Goal: Task Accomplishment & Management: Use online tool/utility

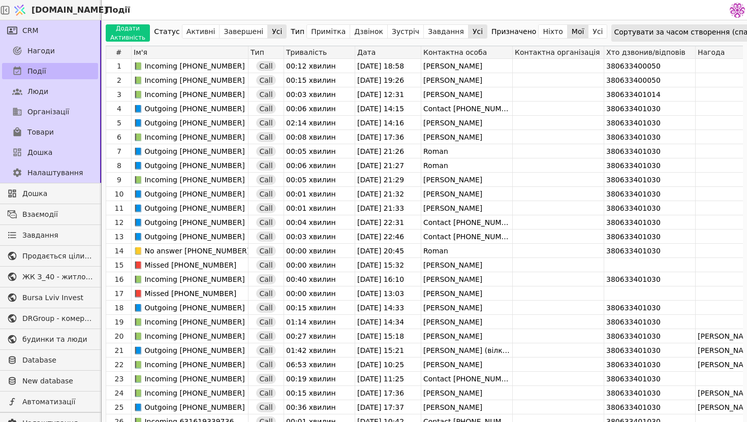
click at [68, 71] on link "Події" at bounding box center [50, 71] width 96 height 16
click at [72, 93] on link "Люди" at bounding box center [50, 91] width 96 height 16
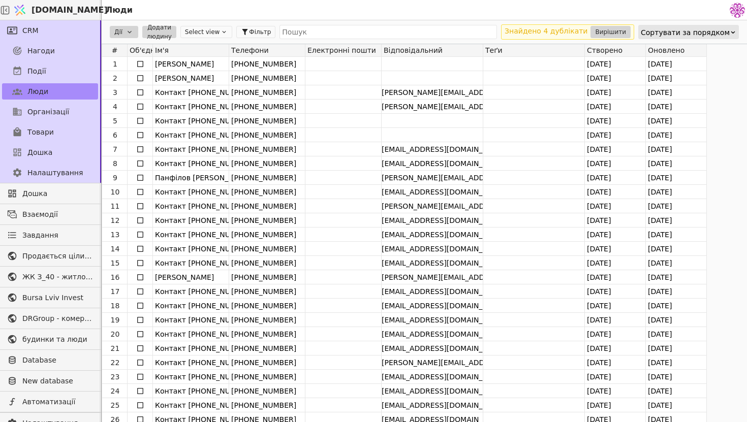
click at [76, 59] on div "Нагоди" at bounding box center [50, 51] width 100 height 20
click at [76, 54] on link "Нагоди" at bounding box center [50, 51] width 96 height 16
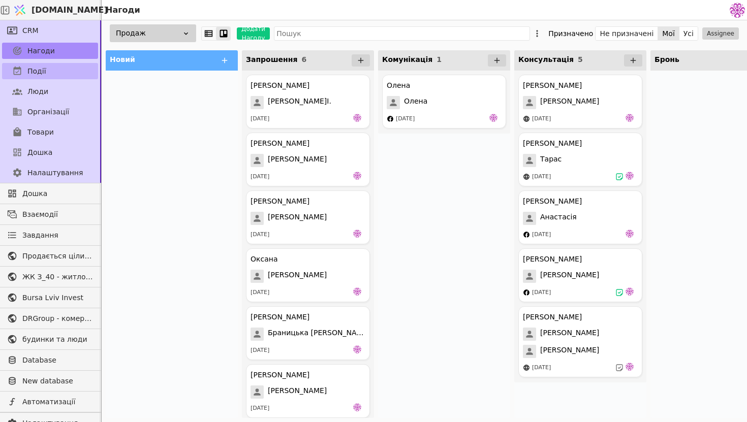
click at [74, 72] on link "Події" at bounding box center [50, 71] width 96 height 16
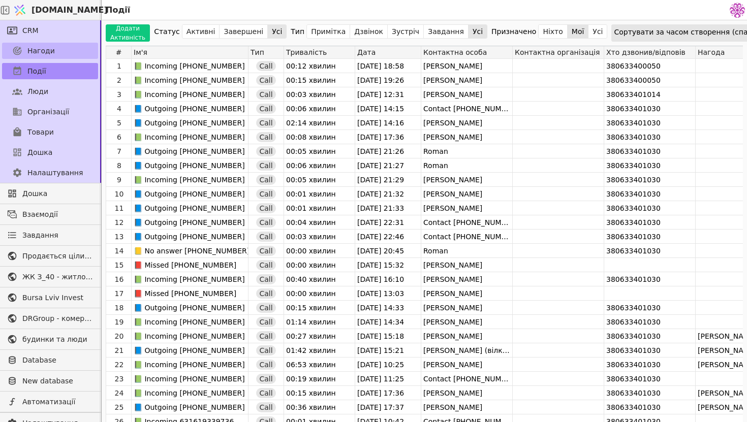
click at [62, 55] on link "Нагоди" at bounding box center [50, 51] width 96 height 16
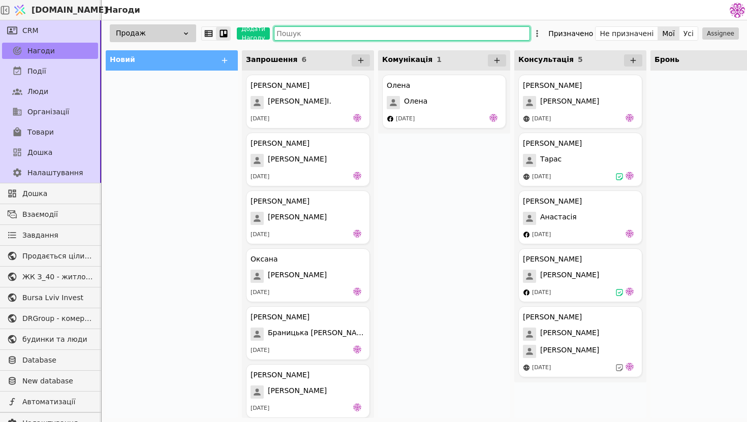
click at [347, 36] on input "text" at bounding box center [402, 33] width 256 height 14
type input "щ"
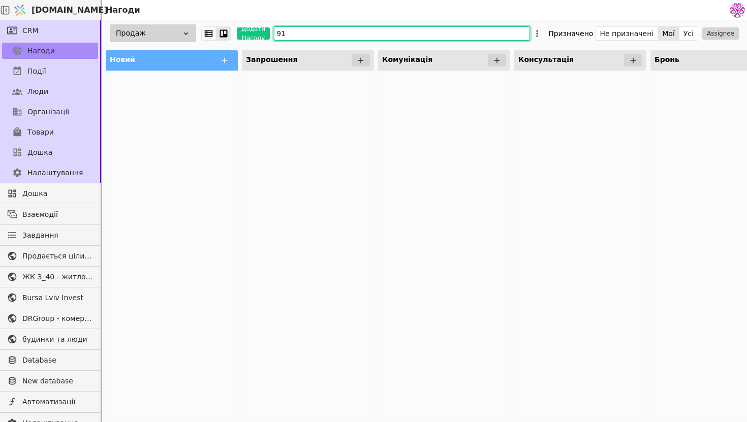
type input "9"
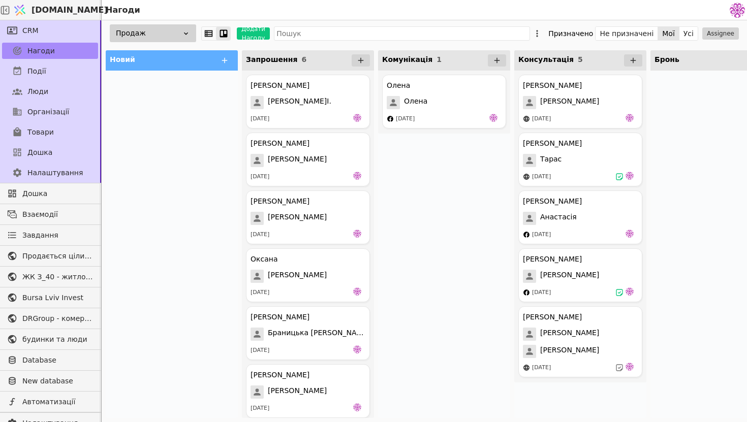
click at [47, 62] on div "Події" at bounding box center [50, 71] width 100 height 20
click at [51, 70] on link "Події" at bounding box center [50, 71] width 96 height 16
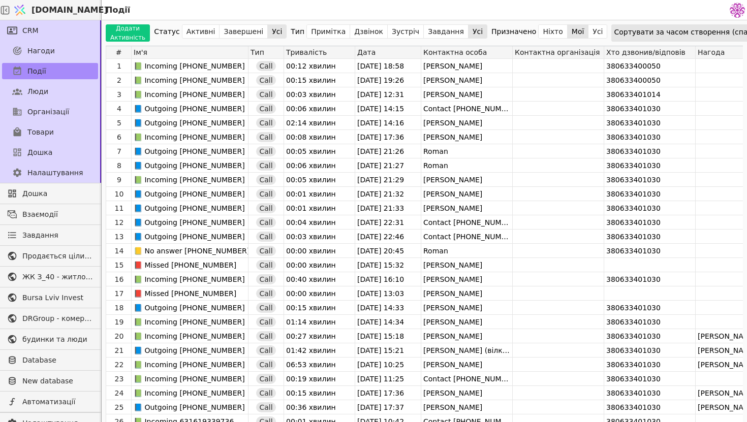
click at [697, 34] on div "Сортувати за часом створення (спадання)" at bounding box center [694, 32] width 160 height 14
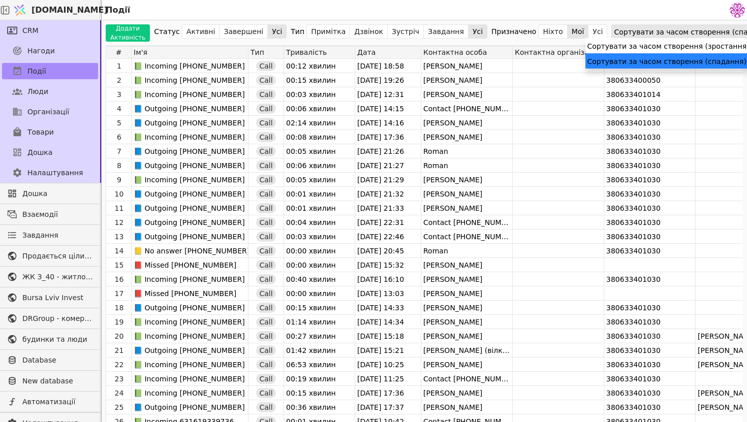
click at [696, 60] on div "Сортувати за часом створення (спадання)" at bounding box center [668, 60] width 165 height 15
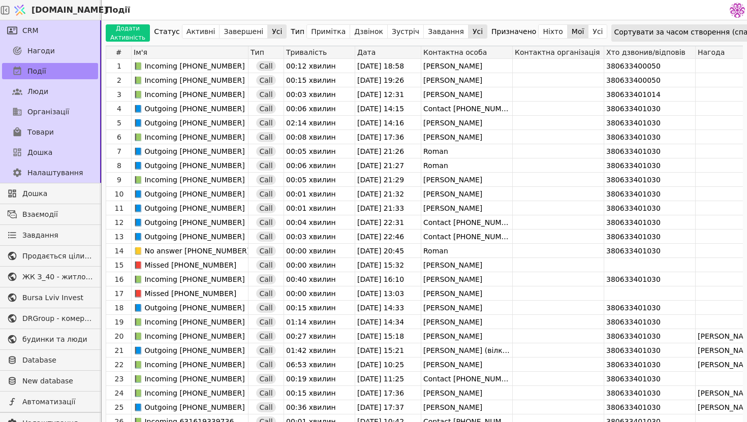
click at [693, 32] on div "Сортувати за часом створення (спадання)" at bounding box center [694, 32] width 160 height 14
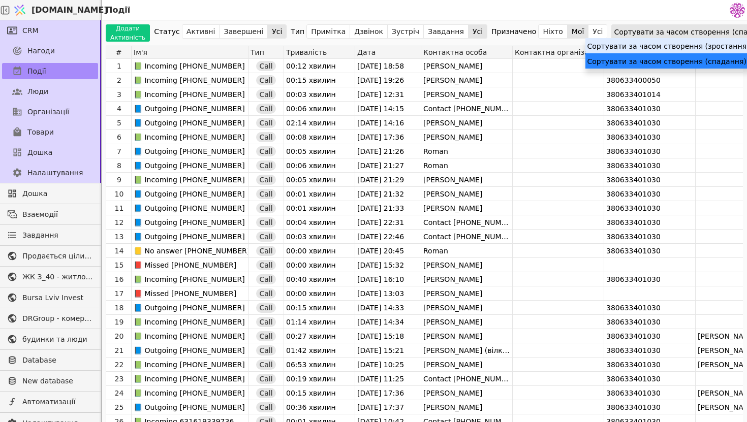
click at [694, 46] on div "Сортувати за часом створення (зростання)" at bounding box center [668, 45] width 165 height 15
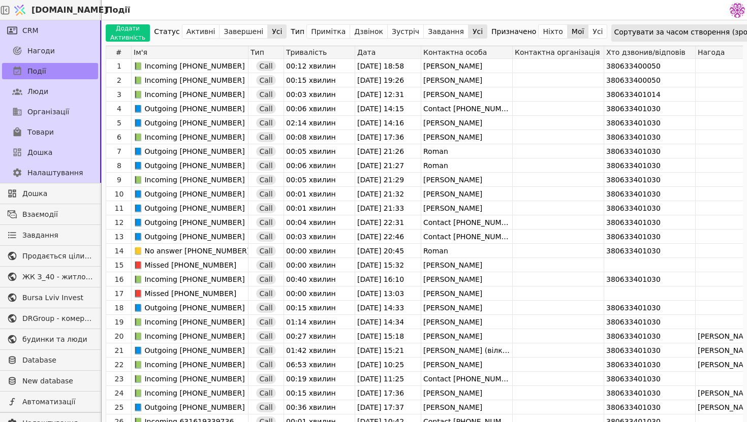
click at [692, 22] on div "Додати Активність Статус Активні Завершені Усі Тип Примітка Дзвінок Зустріч Зав…" at bounding box center [425, 32] width 646 height 25
click at [692, 28] on div "Сортувати за часом створення (зростання)" at bounding box center [695, 32] width 162 height 14
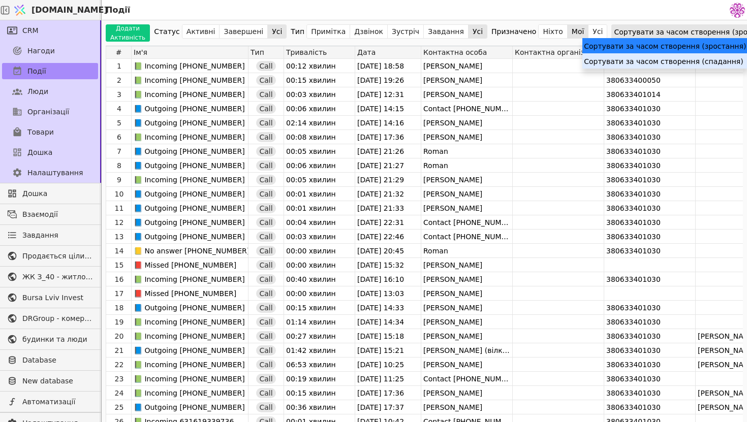
click at [701, 57] on div "Сортувати за часом створення (спадання)" at bounding box center [664, 60] width 165 height 15
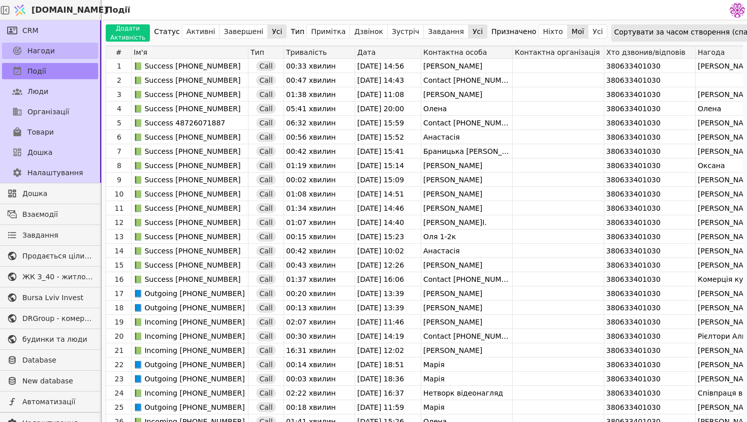
click at [90, 44] on link "Нагоди" at bounding box center [50, 51] width 96 height 16
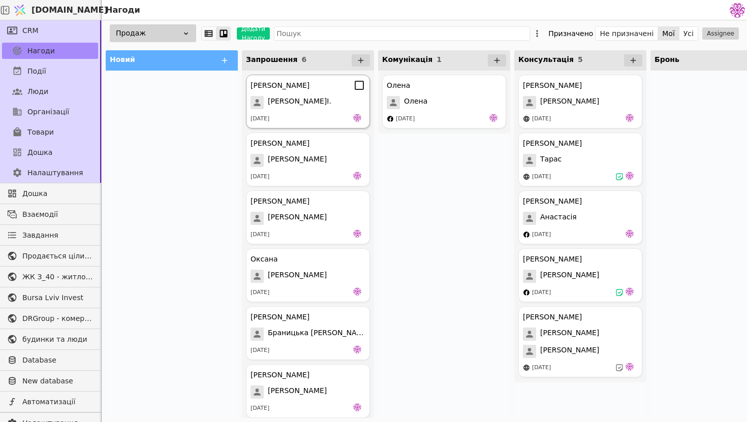
click at [289, 109] on div "[PERSON_NAME] [PERSON_NAME]І. [DATE]" at bounding box center [308, 102] width 124 height 54
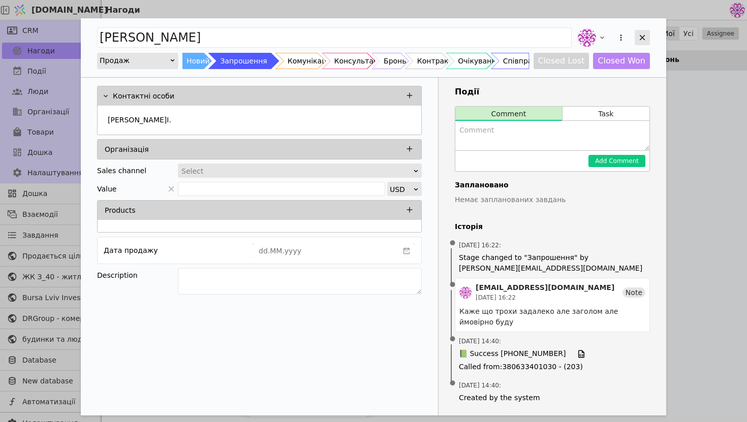
click at [640, 38] on icon "Add Opportunity" at bounding box center [642, 37] width 9 height 9
click at [640, 35] on icon "Add Opportunity" at bounding box center [643, 38] width 6 height 6
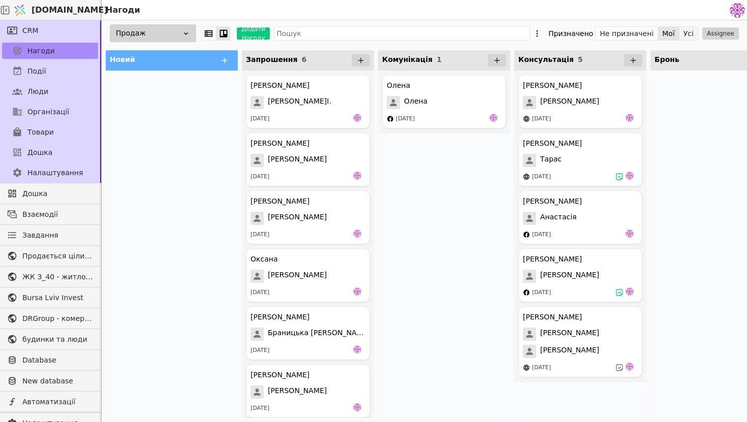
click at [696, 32] on button "Усі" at bounding box center [689, 33] width 18 height 14
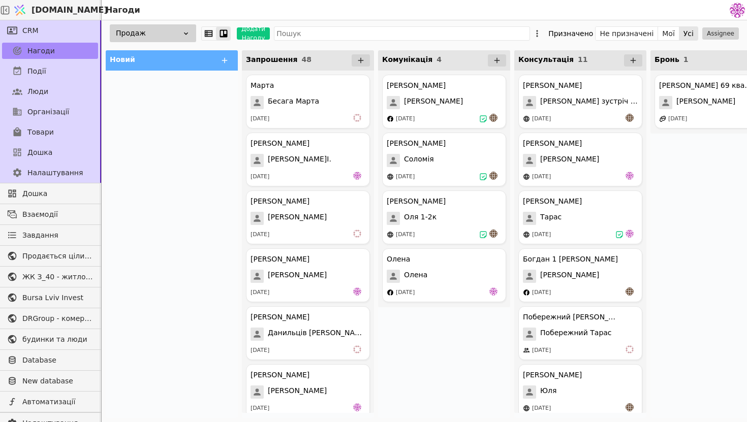
click at [59, 60] on div "Нагоди" at bounding box center [50, 51] width 100 height 20
click at [59, 65] on link "Події" at bounding box center [50, 71] width 96 height 16
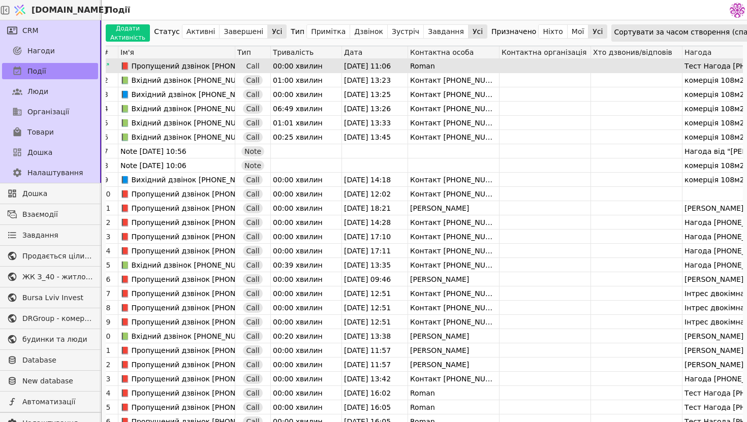
scroll to position [0, 14]
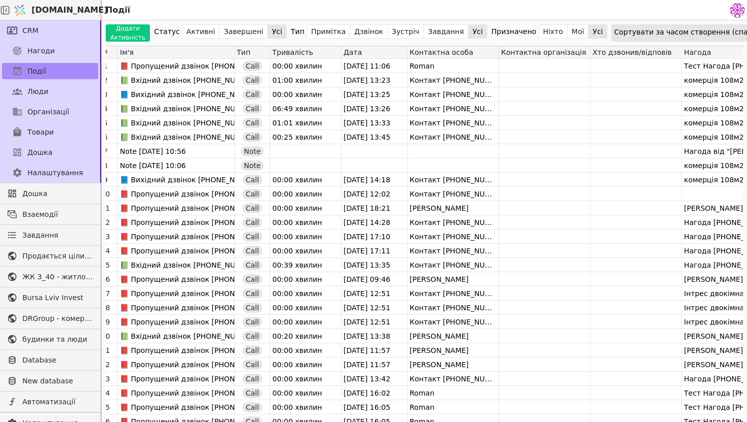
click at [633, 28] on div "Сортувати за часом створення (спадання)" at bounding box center [694, 32] width 160 height 14
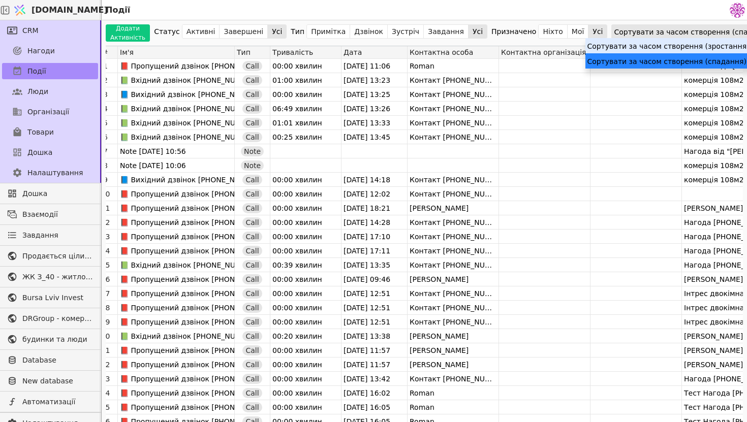
click at [645, 48] on div "Сортувати за часом створення (зростання)" at bounding box center [668, 45] width 165 height 15
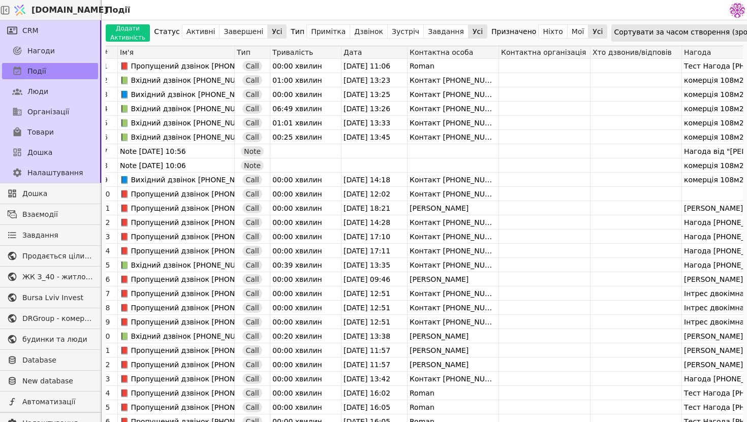
click at [667, 29] on div "Сортувати за часом створення (зростання)" at bounding box center [695, 32] width 162 height 14
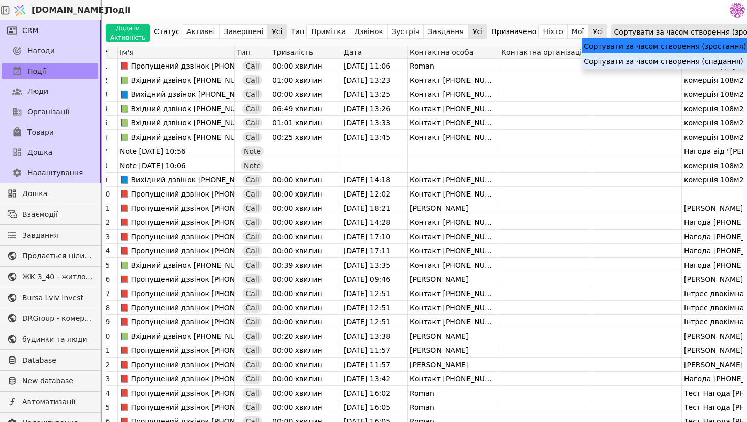
click at [666, 56] on div "Сортувати за часом створення (спадання)" at bounding box center [664, 60] width 165 height 15
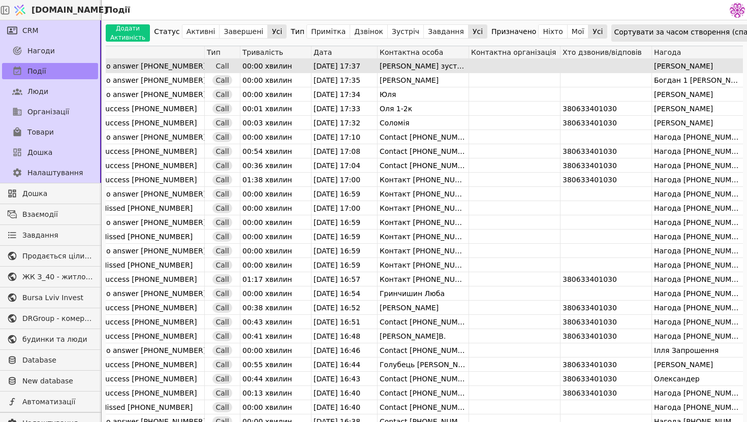
scroll to position [0, 0]
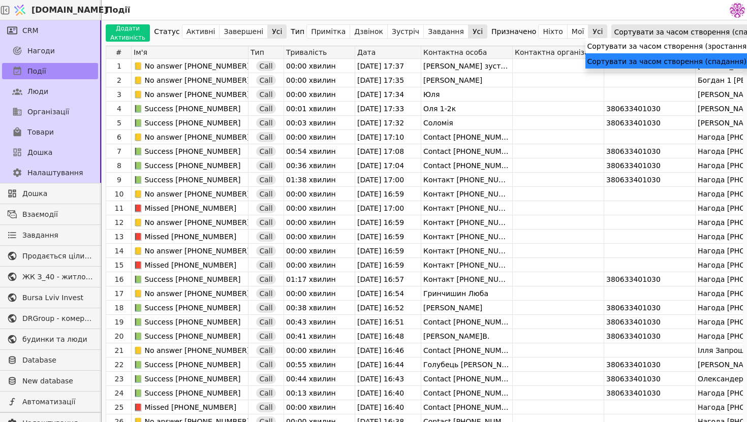
click at [717, 34] on div "Сортувати за часом створення (спадання)" at bounding box center [694, 32] width 160 height 14
click at [704, 56] on div "Сортувати за часом створення (спадання)" at bounding box center [668, 60] width 165 height 15
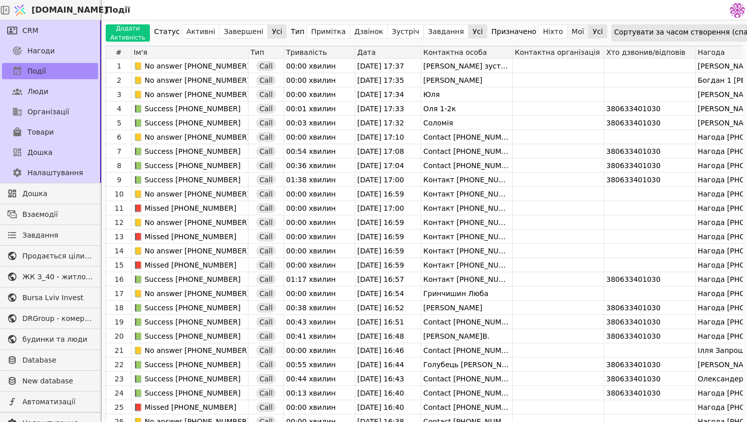
click at [568, 31] on button "Мої" at bounding box center [578, 31] width 21 height 14
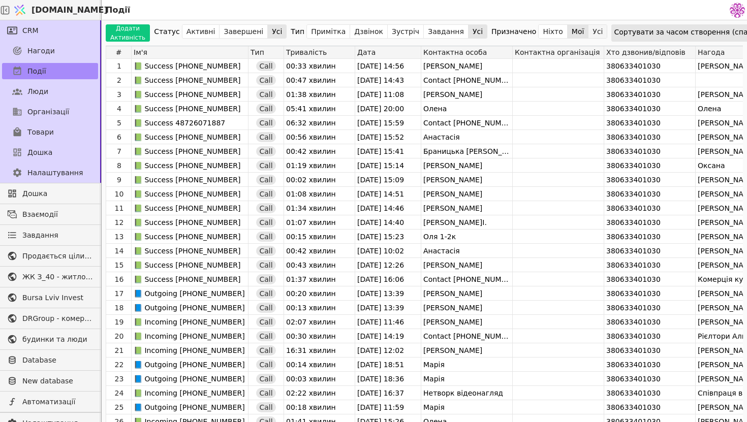
click at [589, 32] on button "Усі" at bounding box center [598, 31] width 18 height 14
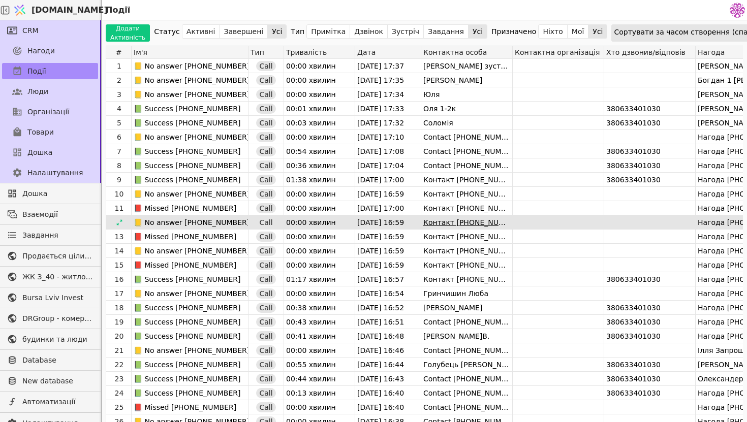
click at [477, 226] on div "Контакт [PHONE_NUMBER]" at bounding box center [466, 223] width 91 height 14
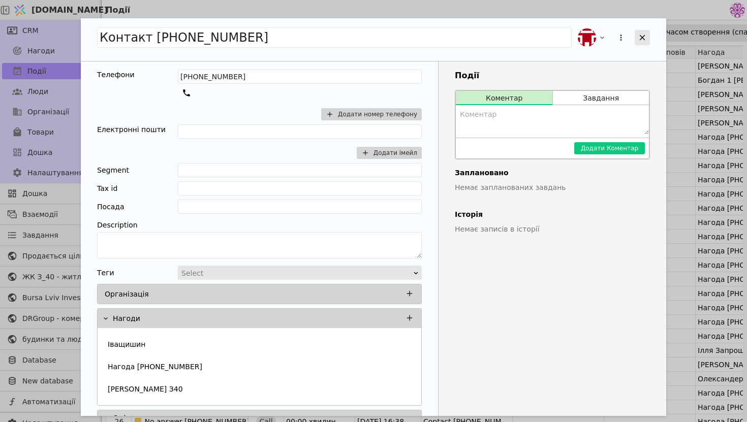
click at [640, 36] on icon "Add Opportunity" at bounding box center [642, 37] width 9 height 9
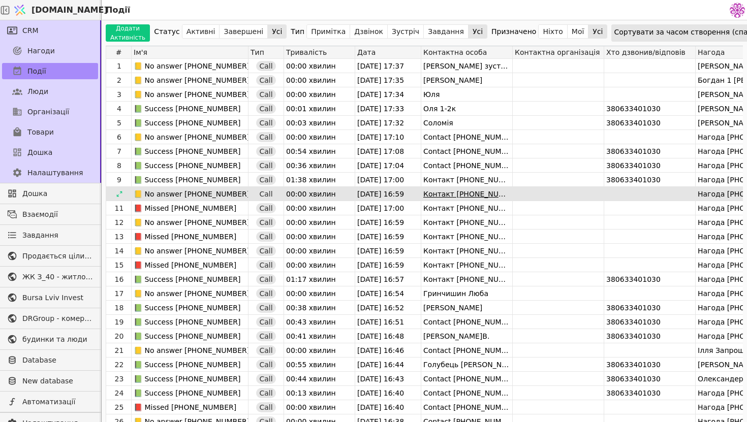
click at [470, 194] on div "Контакт [PHONE_NUMBER]" at bounding box center [466, 194] width 91 height 14
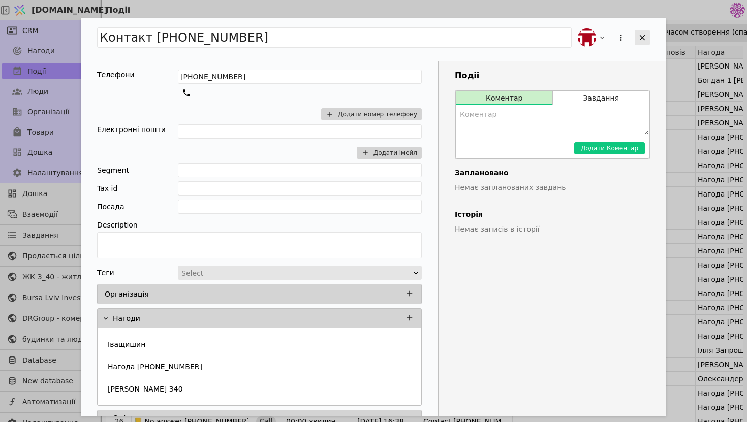
click at [637, 37] on div "Add Opportunity" at bounding box center [642, 37] width 15 height 15
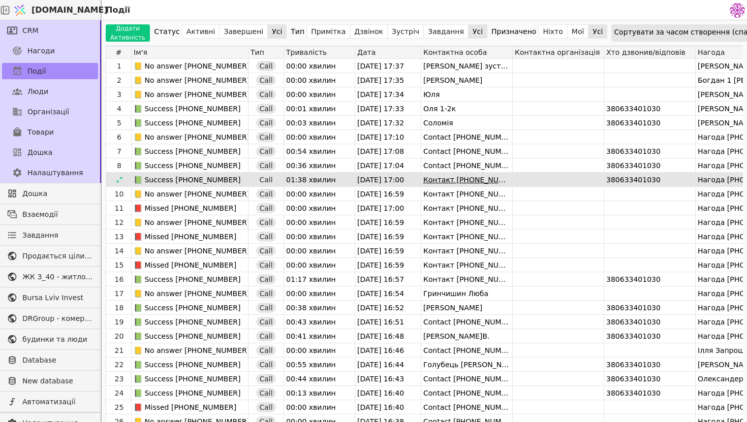
click at [499, 178] on div "Контакт [PHONE_NUMBER]" at bounding box center [466, 180] width 91 height 14
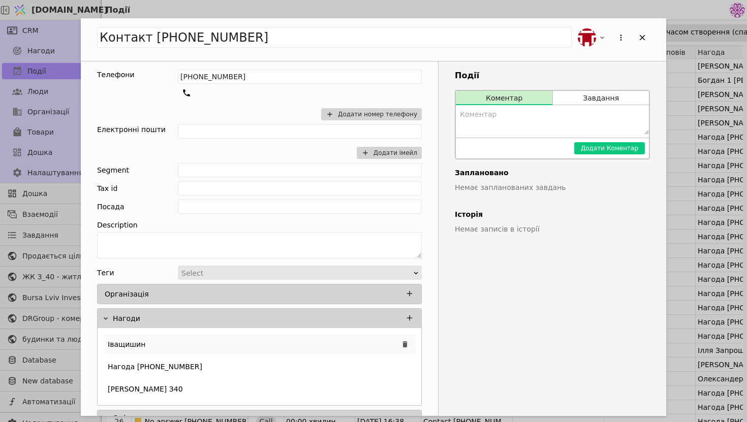
scroll to position [30, 0]
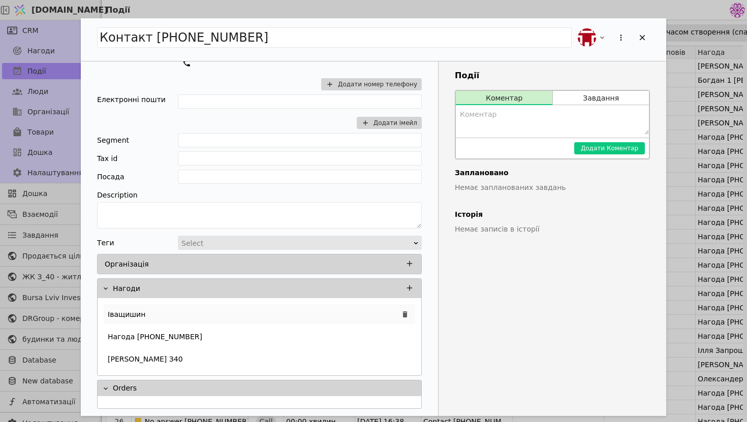
click at [223, 317] on div "Іващишин" at bounding box center [260, 314] width 312 height 20
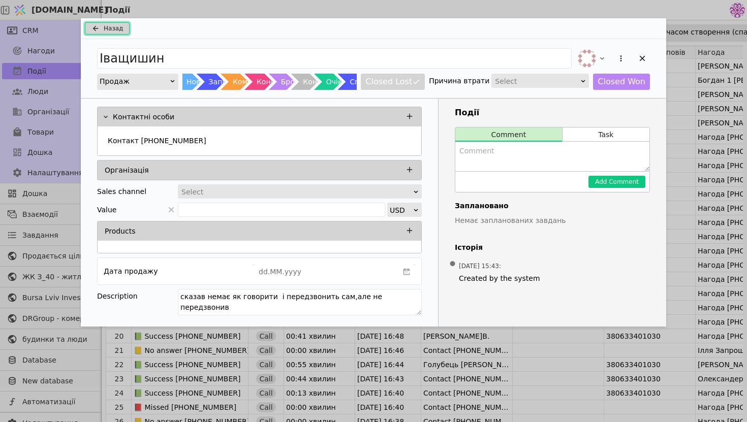
click at [118, 22] on button "Назад" at bounding box center [107, 28] width 45 height 12
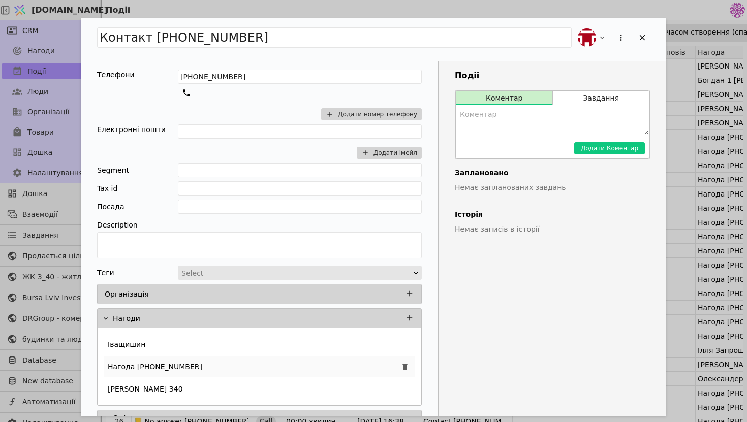
click at [146, 365] on p "Нагода [PHONE_NUMBER]" at bounding box center [155, 367] width 95 height 11
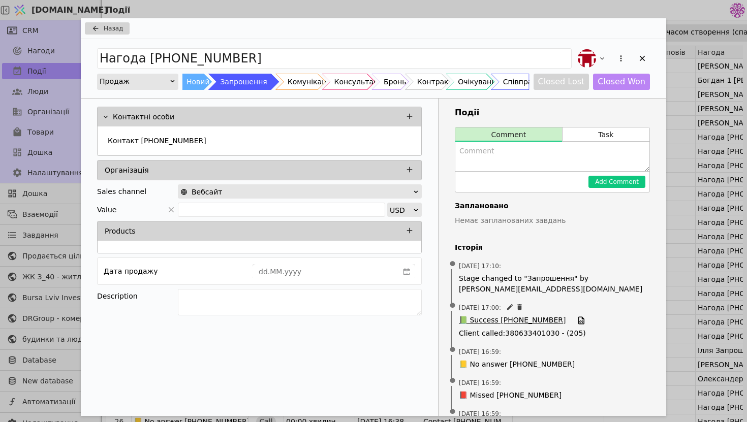
click at [498, 317] on span "📗 Success [PHONE_NUMBER]" at bounding box center [512, 320] width 107 height 11
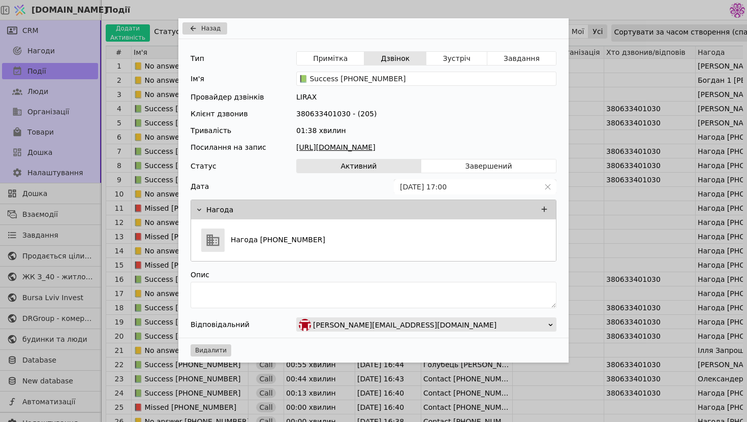
click at [439, 145] on link "[URL][DOMAIN_NAME]" at bounding box center [426, 147] width 260 height 11
click at [218, 26] on span "Назад" at bounding box center [210, 28] width 19 height 9
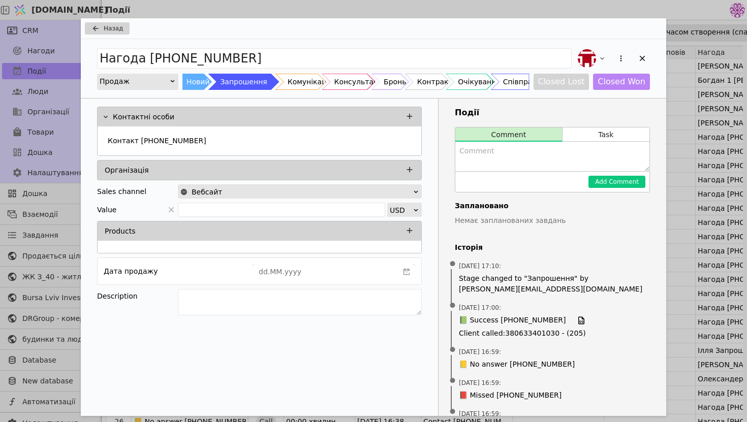
click at [55, 50] on div "Назад Нагода [PHONE_NUMBER] Продаж Новий Запрошення Комунікація Консультація Бр…" at bounding box center [373, 211] width 747 height 422
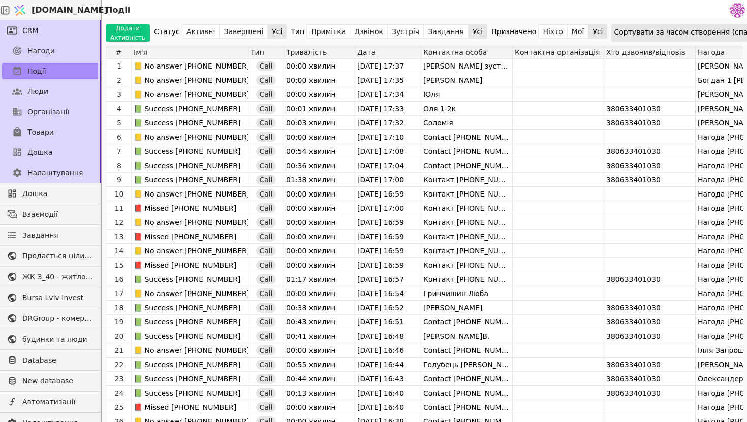
click at [60, 59] on div "Нагоди" at bounding box center [50, 51] width 100 height 20
click at [61, 54] on link "Нагоди" at bounding box center [50, 51] width 96 height 16
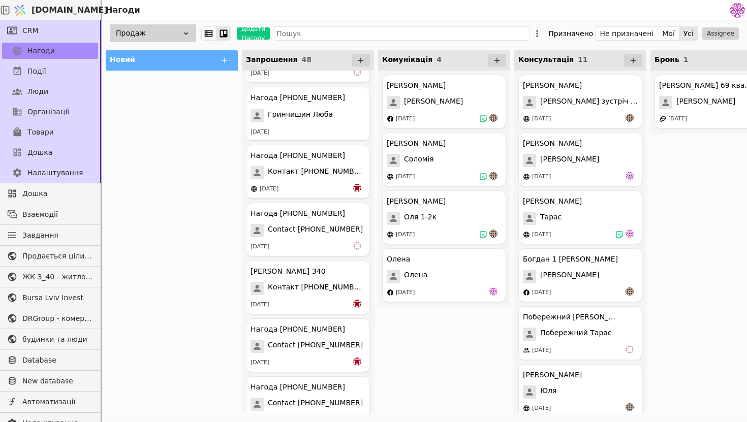
scroll to position [2443, 0]
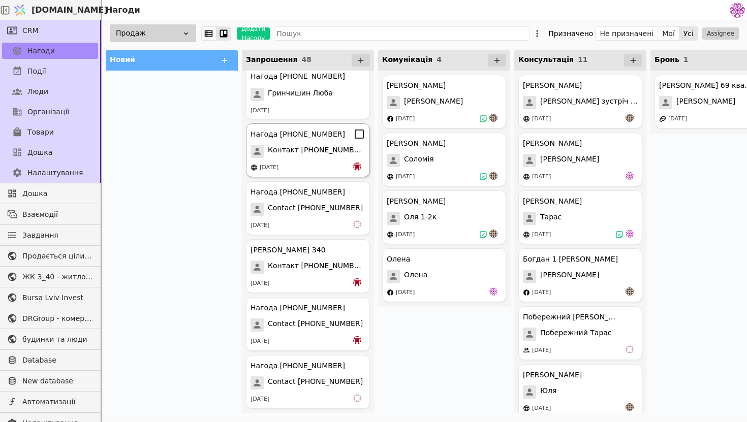
click at [328, 146] on span "Контакт [PHONE_NUMBER]" at bounding box center [317, 151] width 98 height 13
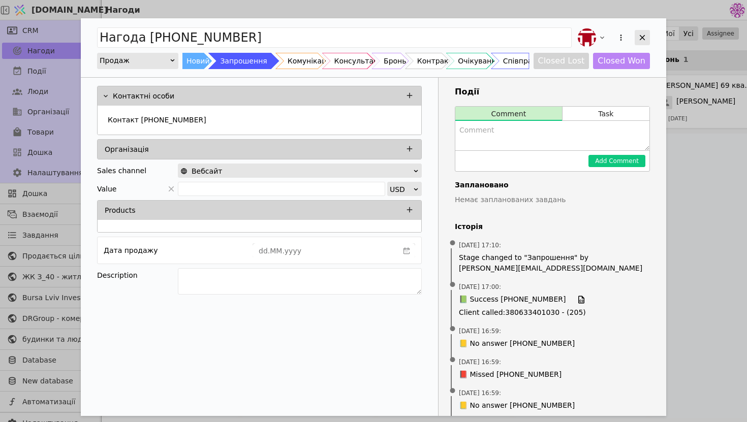
click at [650, 37] on div "Add Opportunity" at bounding box center [642, 37] width 15 height 15
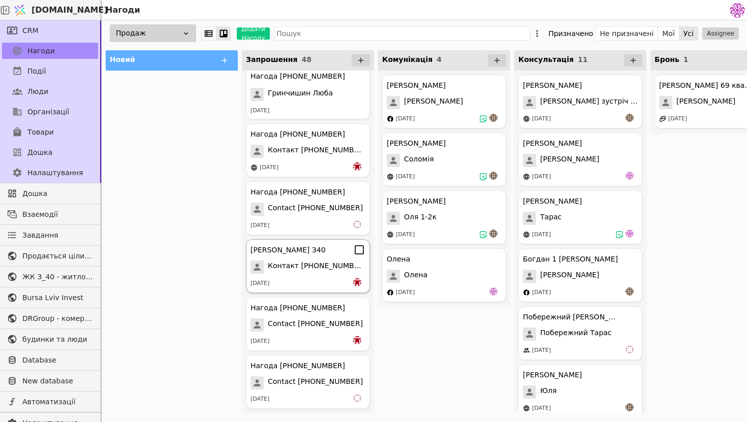
click at [315, 264] on span "Контакт [PHONE_NUMBER]" at bounding box center [317, 267] width 98 height 13
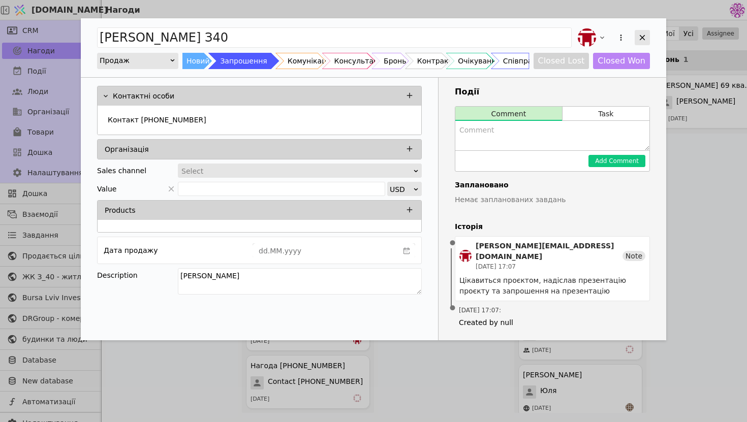
click at [641, 36] on icon "Add Opportunity" at bounding box center [643, 38] width 6 height 6
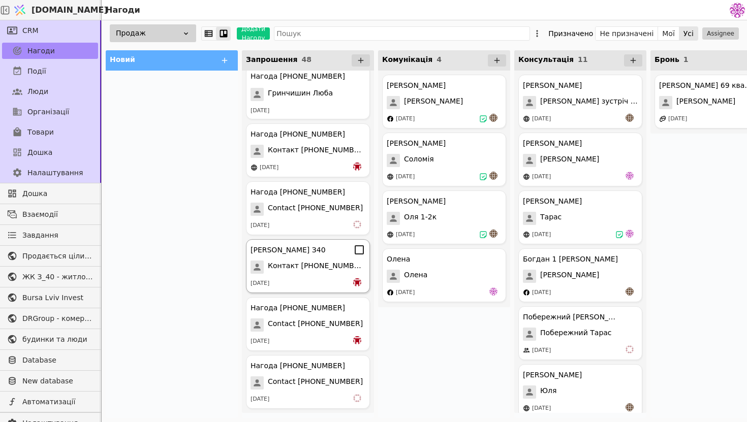
click at [357, 252] on icon at bounding box center [359, 250] width 12 height 12
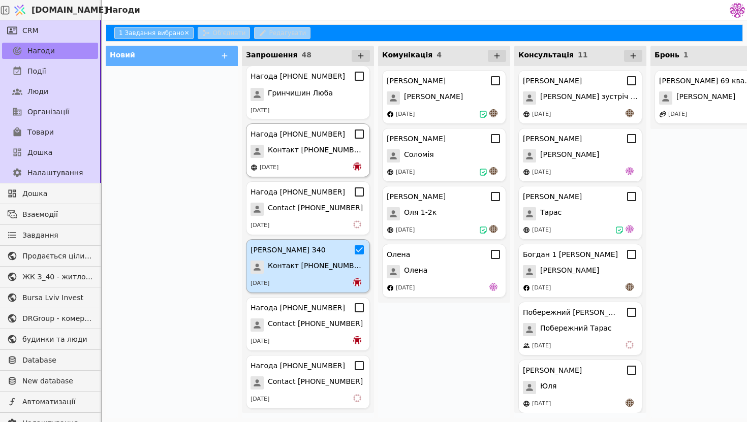
click at [362, 133] on icon at bounding box center [359, 134] width 12 height 12
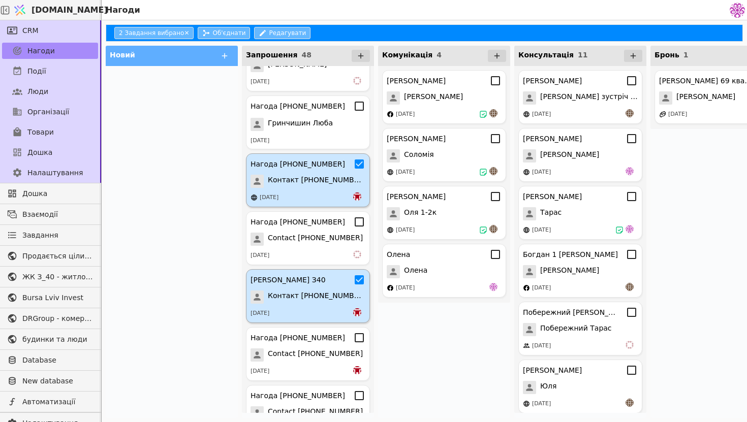
scroll to position [2401, 0]
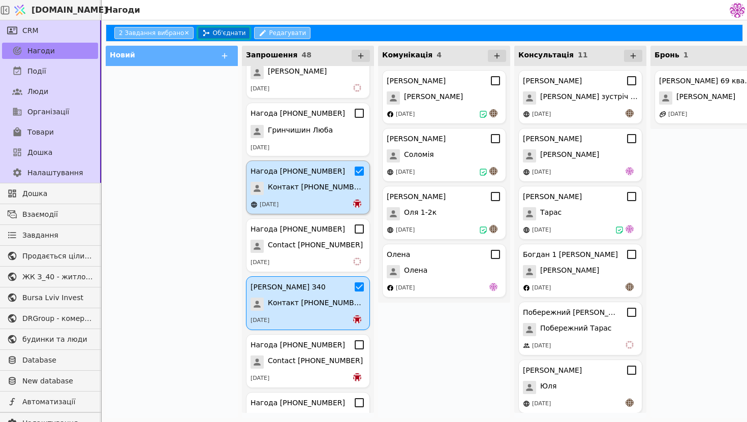
click at [210, 30] on button "Об'єднати" at bounding box center [224, 33] width 52 height 12
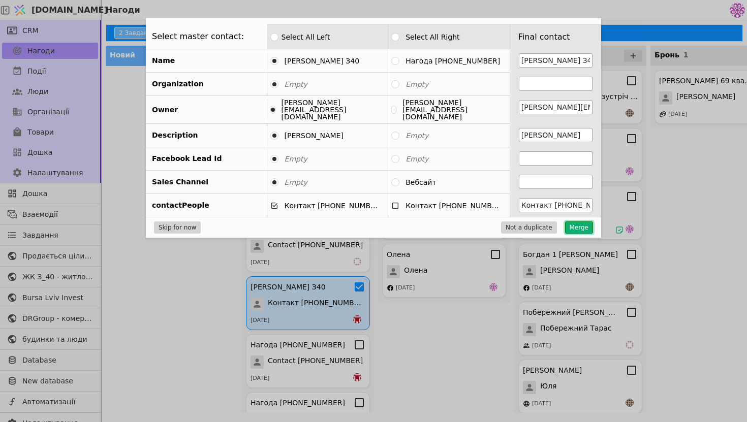
click at [585, 223] on button "Merge" at bounding box center [579, 228] width 28 height 12
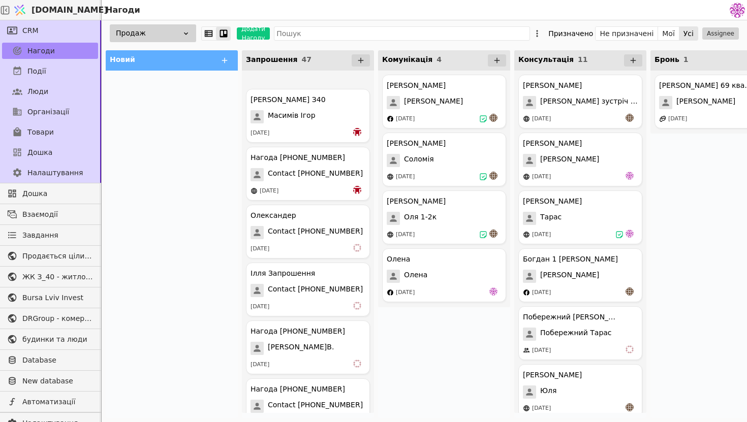
scroll to position [2385, 0]
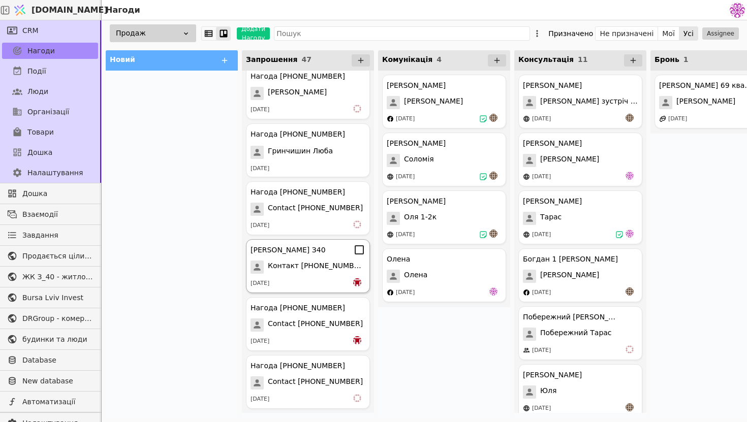
click at [299, 279] on div "[DATE]" at bounding box center [308, 284] width 115 height 10
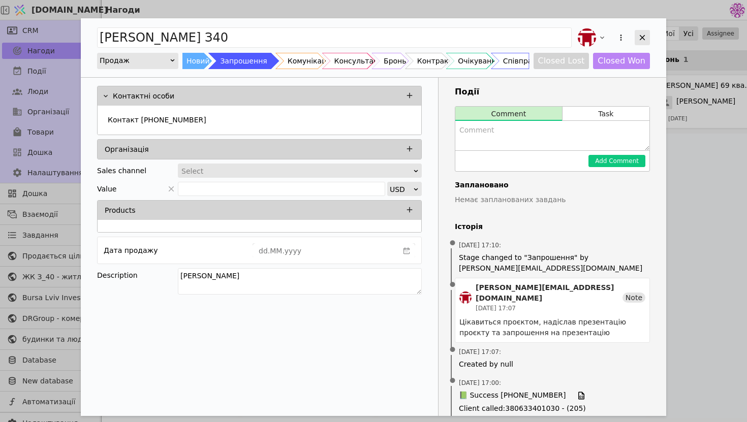
click at [640, 33] on icon "Add Opportunity" at bounding box center [642, 37] width 9 height 9
